Goal: Communication & Community: Ask a question

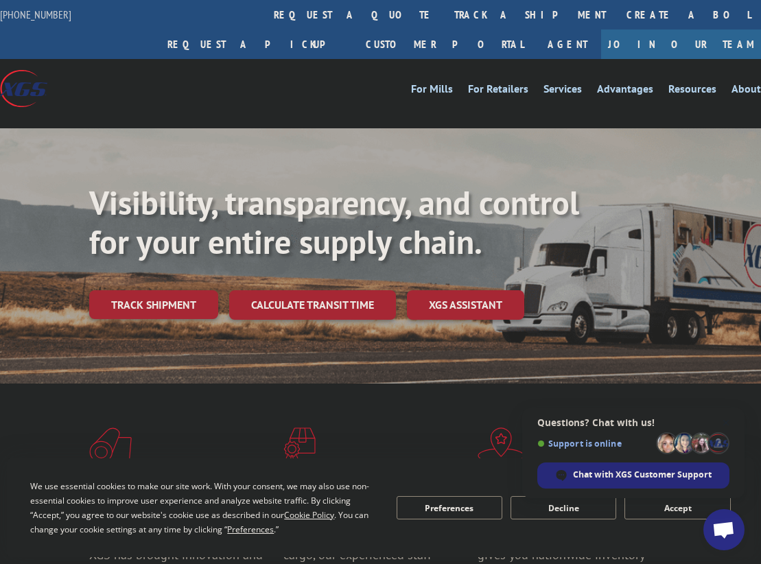
click at [567, 476] on div "Chat with XGS Customer Support" at bounding box center [633, 475] width 192 height 26
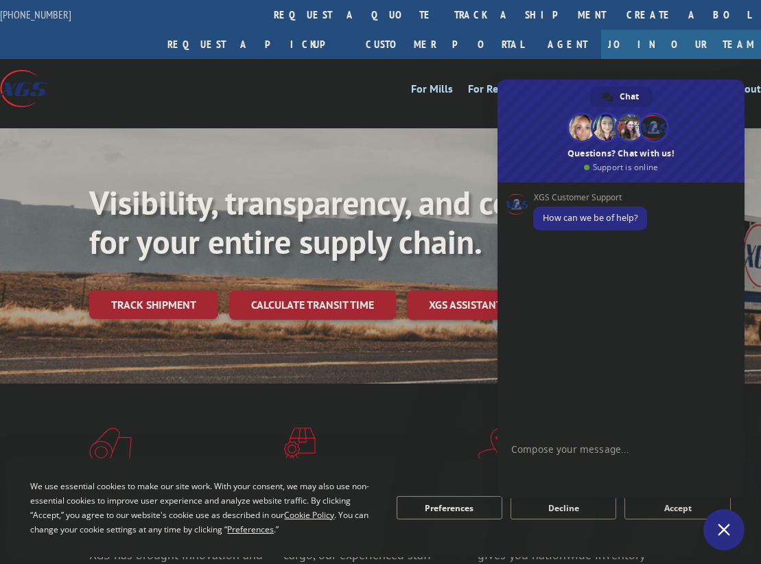
click at [605, 458] on textarea "Compose your message..." at bounding box center [605, 455] width 189 height 25
type textarea "Hi"
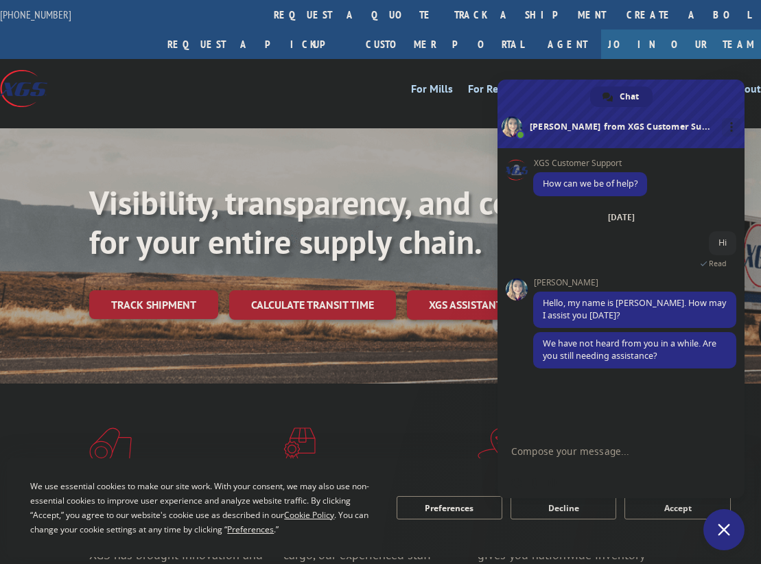
drag, startPoint x: 642, startPoint y: 456, endPoint x: 552, endPoint y: 496, distance: 98.3
click at [635, 456] on textarea "Compose your message..." at bounding box center [605, 451] width 189 height 12
paste textarea "530542356"
type textarea "Can you please cancel pickup #530542356"
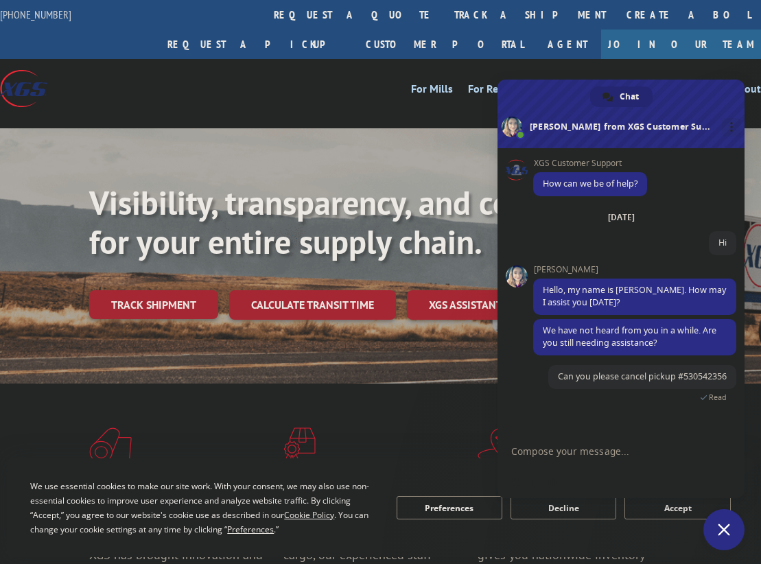
click at [569, 449] on textarea "Compose your message..." at bounding box center [605, 451] width 189 height 12
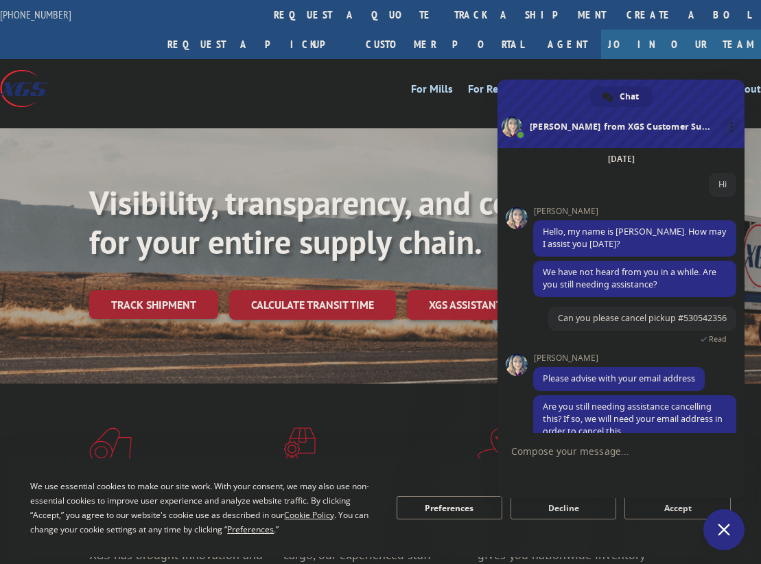
scroll to position [84, 0]
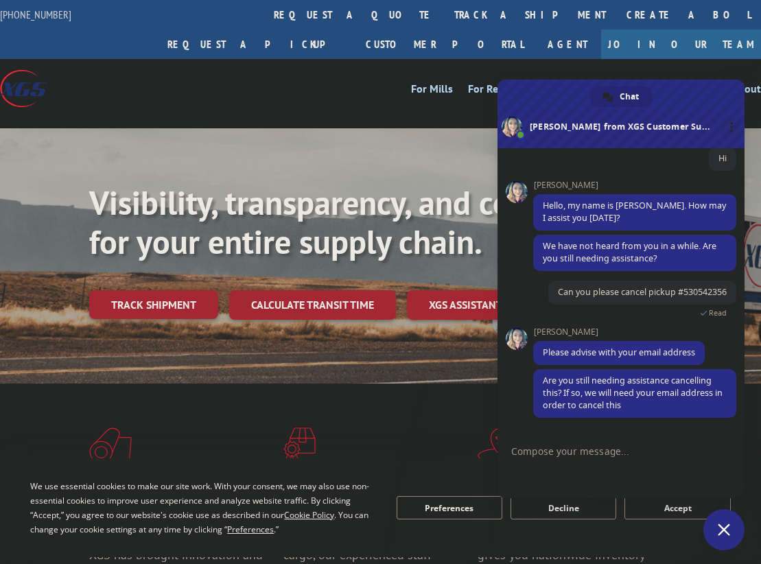
click at [595, 447] on textarea "Compose your message..." at bounding box center [605, 451] width 189 height 12
type textarea "It's [EMAIL_ADDRESS][DOMAIN_NAME]"
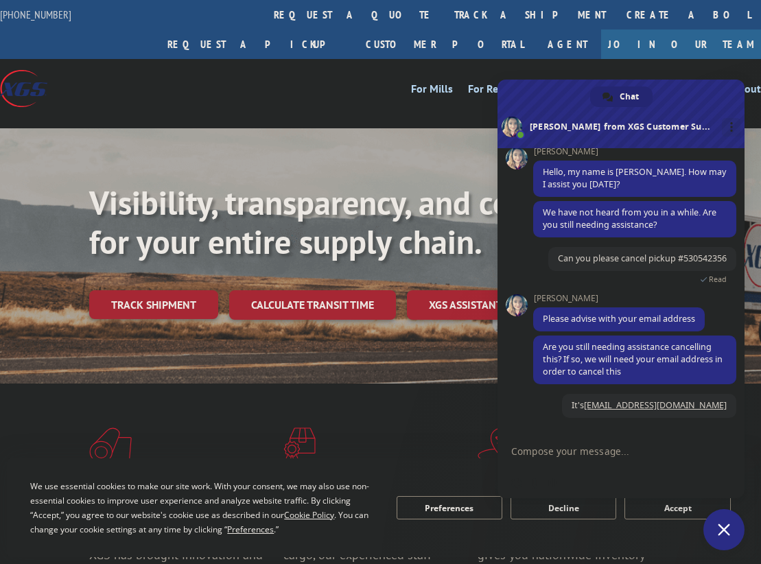
scroll to position [118, 0]
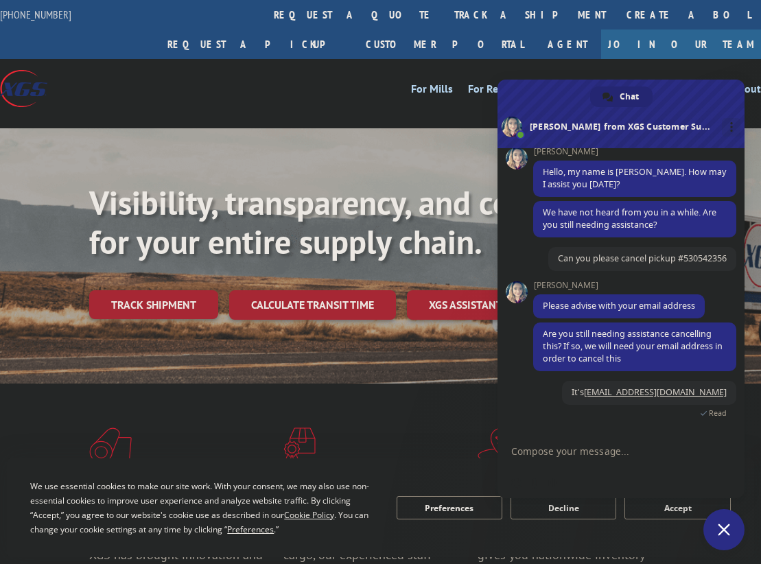
click at [600, 458] on form at bounding box center [605, 452] width 189 height 37
click at [618, 447] on textarea "Compose your message..." at bounding box center [605, 451] width 189 height 12
type textarea "Was it cancelled?"
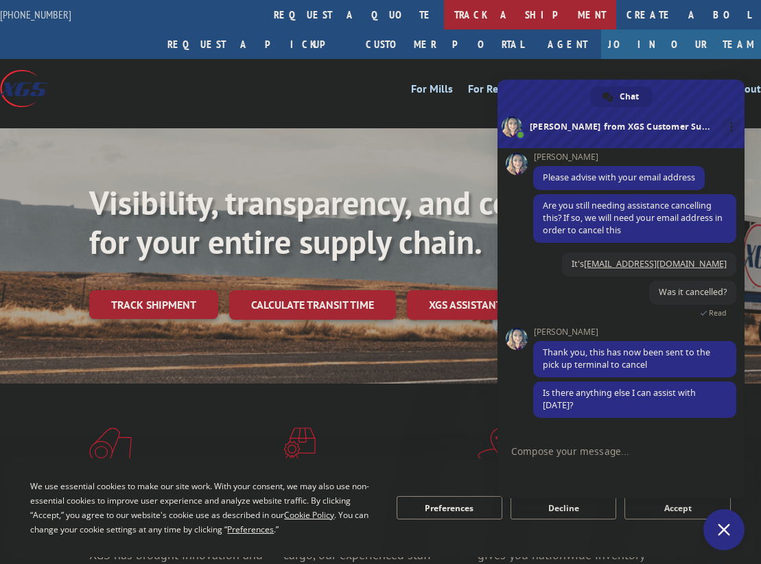
scroll to position [246, 0]
click at [598, 456] on textarea "Compose your message..." at bounding box center [605, 451] width 189 height 12
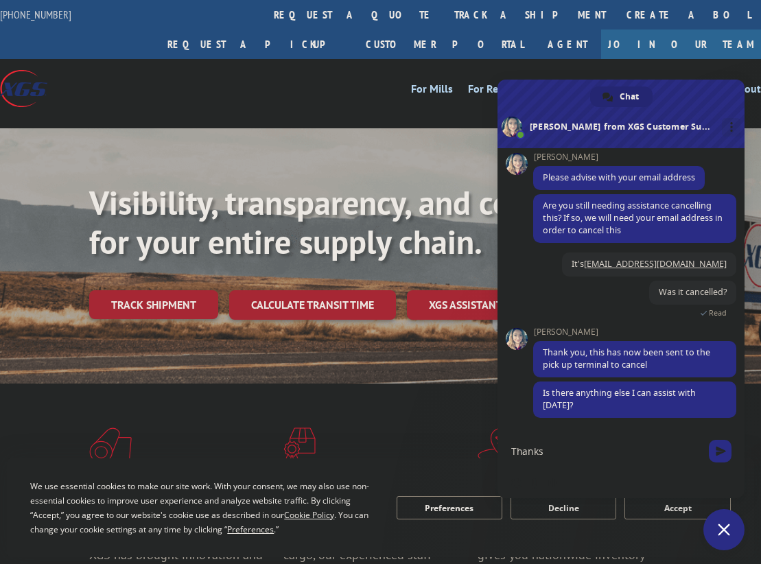
type textarea "Thanks!"
